Goal: Task Accomplishment & Management: Manage account settings

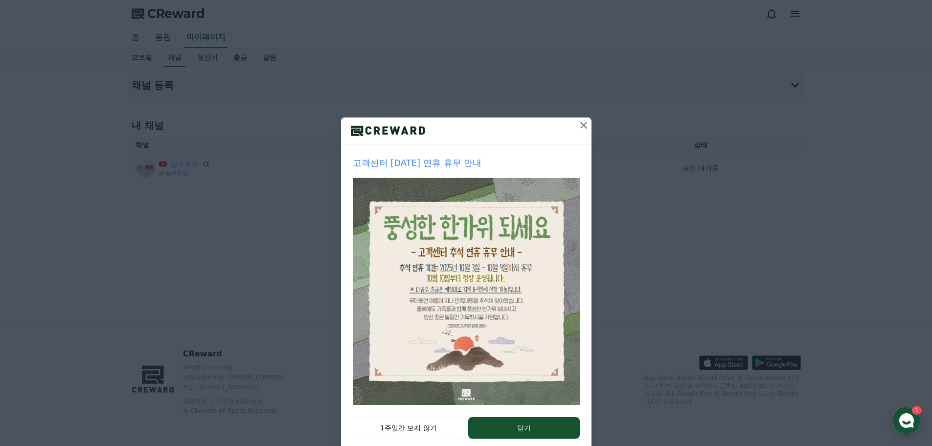
click at [578, 128] on icon at bounding box center [584, 125] width 12 height 12
click at [569, 131] on div at bounding box center [466, 130] width 251 height 27
click at [570, 132] on div at bounding box center [466, 130] width 251 height 27
click at [576, 128] on button at bounding box center [584, 125] width 16 height 16
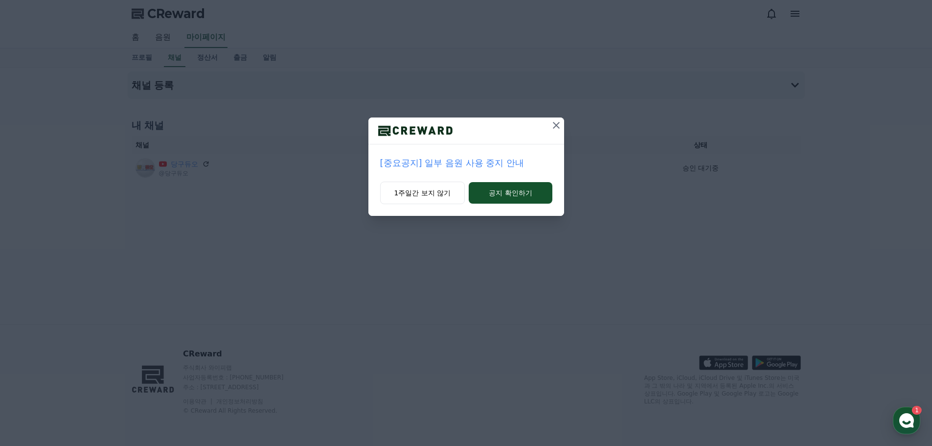
click at [557, 131] on icon at bounding box center [557, 125] width 12 height 12
click at [560, 124] on icon at bounding box center [557, 125] width 12 height 12
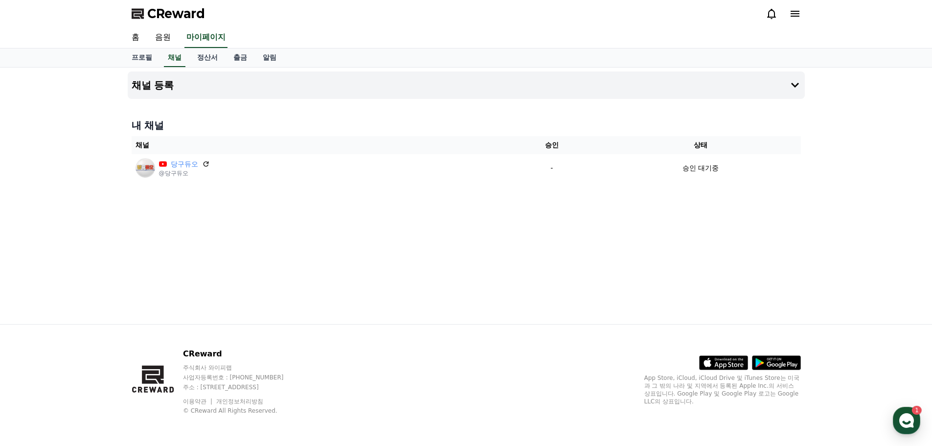
click at [194, 15] on span "CReward" at bounding box center [176, 14] width 58 height 16
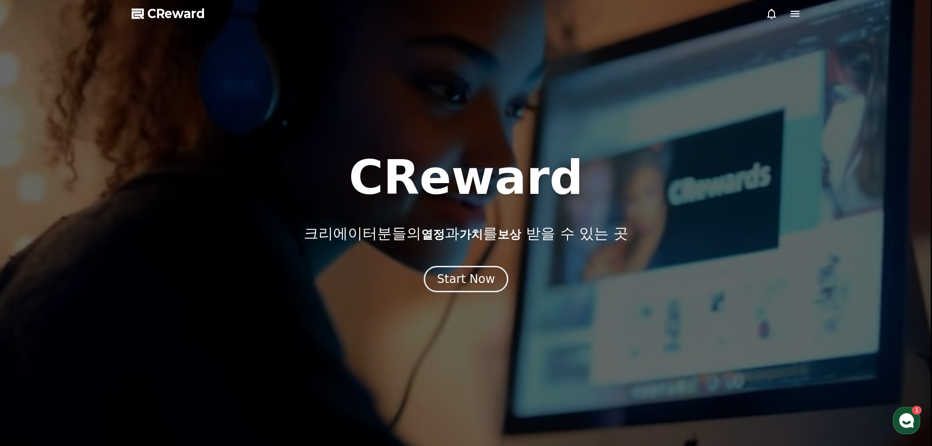
click at [796, 14] on icon at bounding box center [795, 14] width 9 height 6
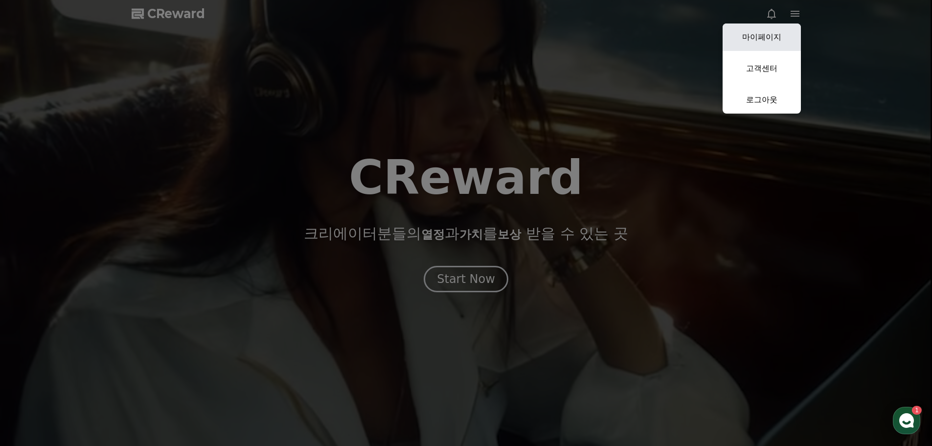
click at [759, 34] on link "마이페이지" at bounding box center [762, 36] width 78 height 27
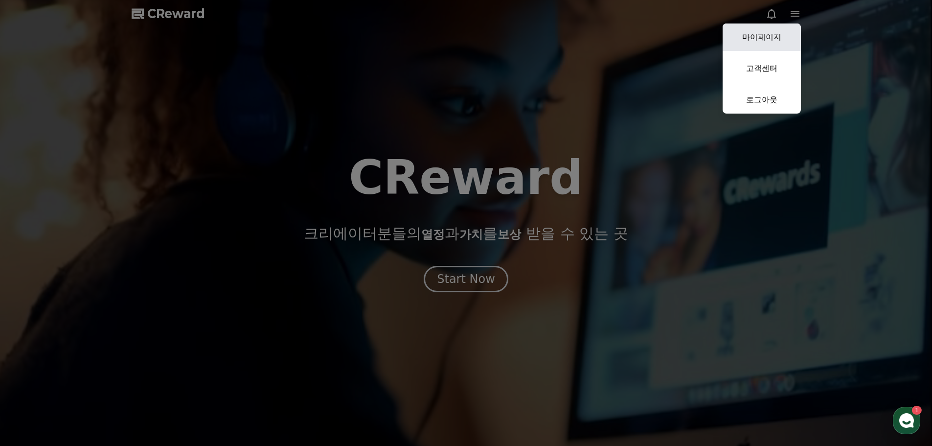
select select "**********"
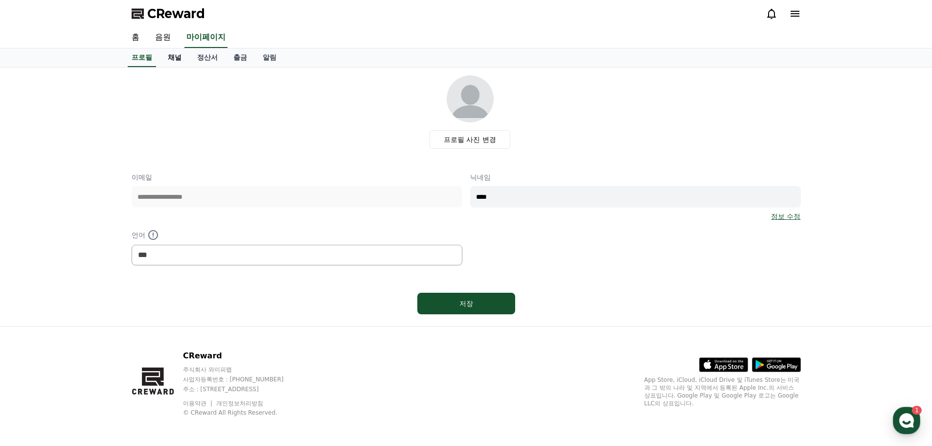
click at [170, 56] on link "채널" at bounding box center [174, 57] width 29 height 19
